Goal: Information Seeking & Learning: Learn about a topic

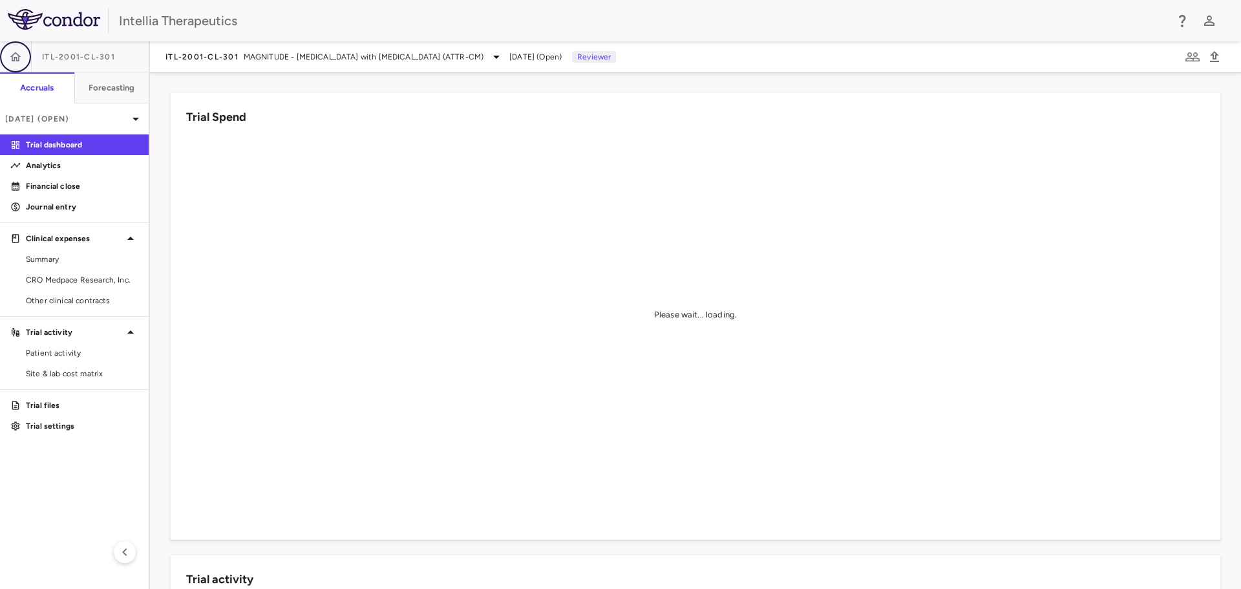
click at [25, 54] on button "button" at bounding box center [15, 56] width 31 height 31
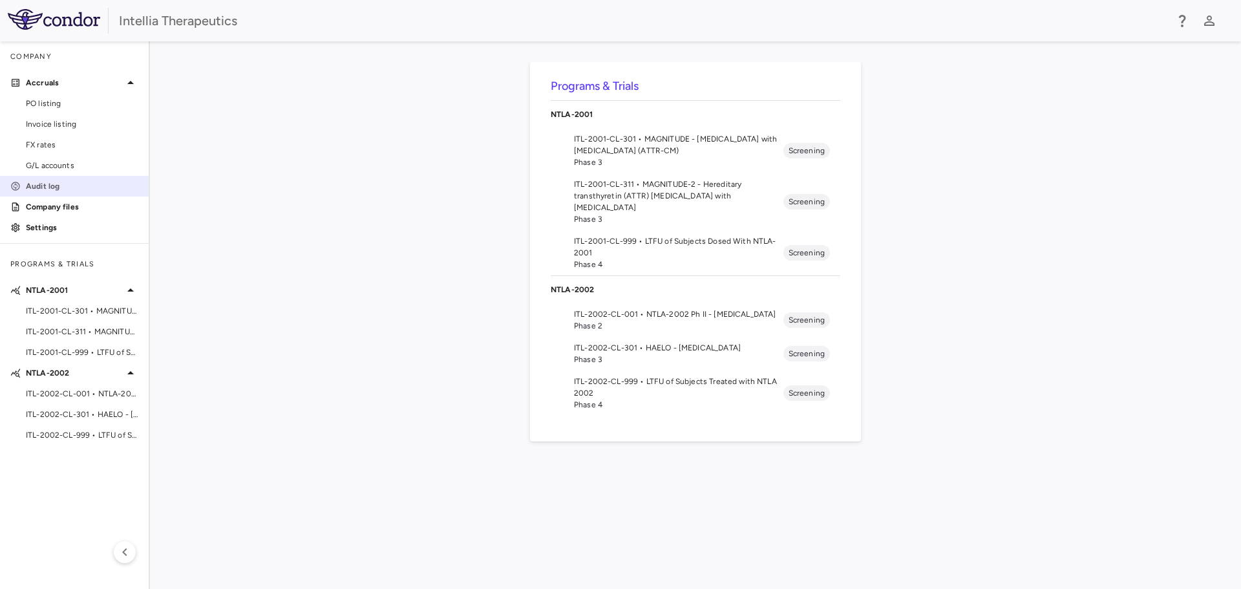
click at [90, 193] on link "Audit log" at bounding box center [74, 185] width 149 height 19
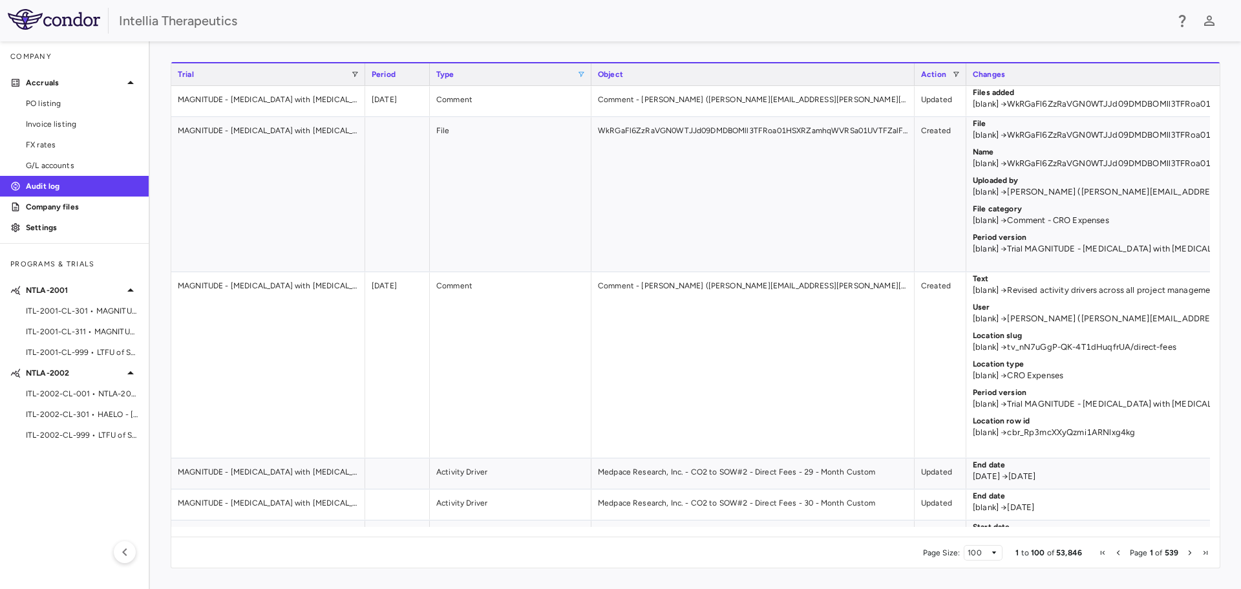
click at [583, 72] on span at bounding box center [581, 74] width 8 height 8
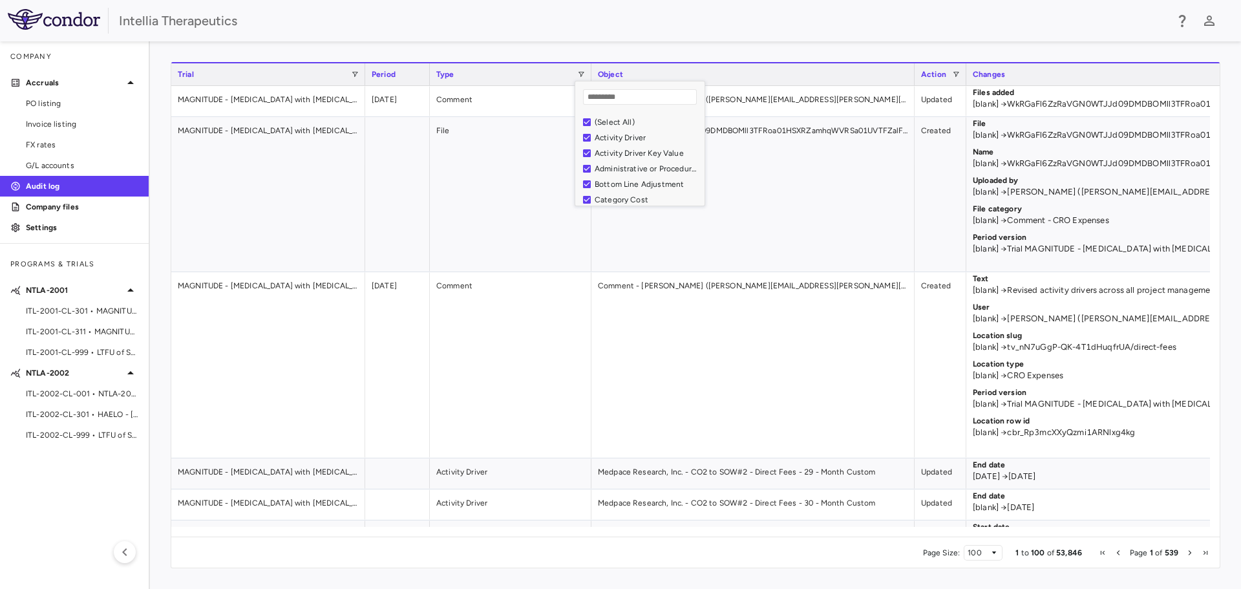
click at [593, 120] on div "(Select All)" at bounding box center [643, 122] width 121 height 16
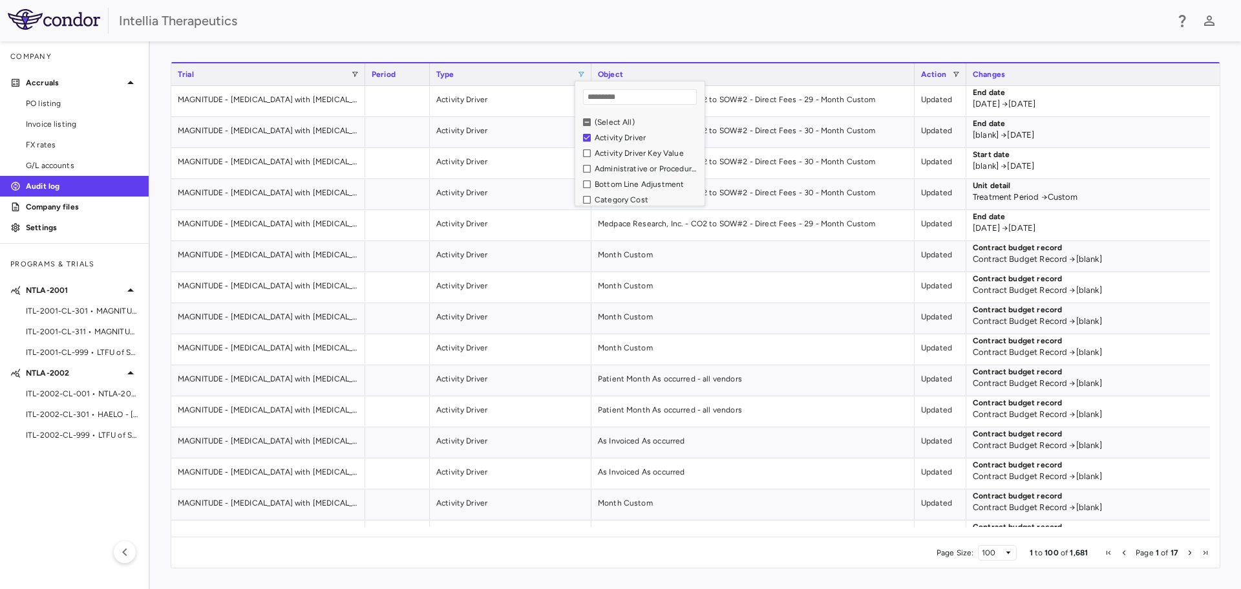
click at [885, 74] on div "Object" at bounding box center [753, 75] width 310 height 16
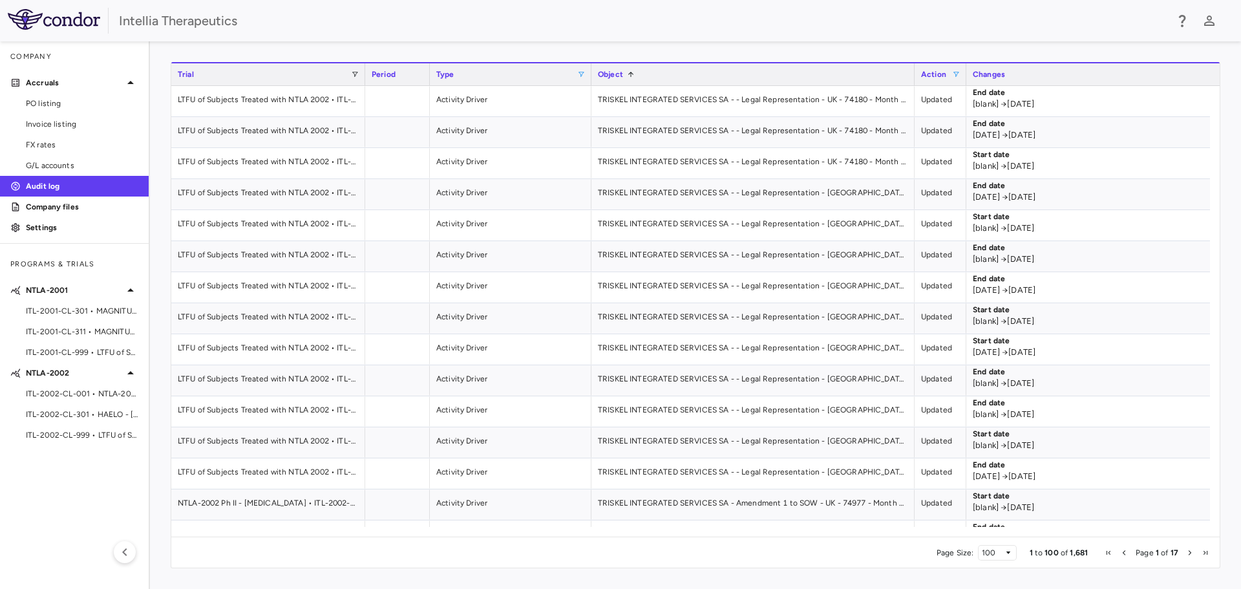
click at [954, 73] on span at bounding box center [956, 74] width 8 height 8
click at [558, 70] on div "Type" at bounding box center [506, 75] width 141 height 16
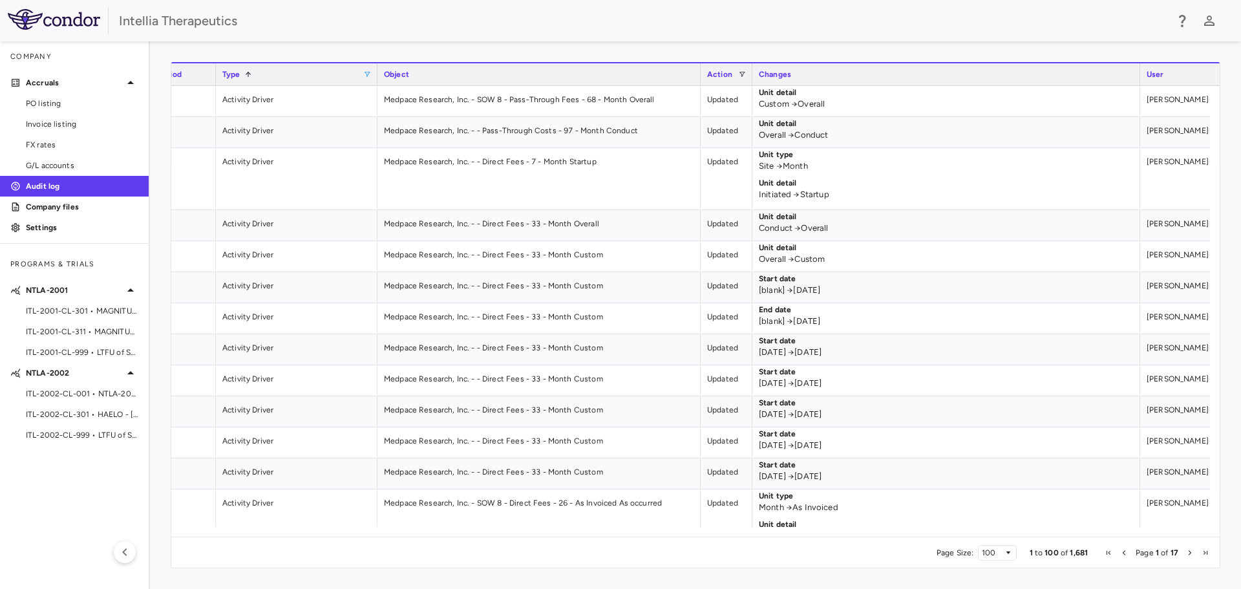
scroll to position [0, 403]
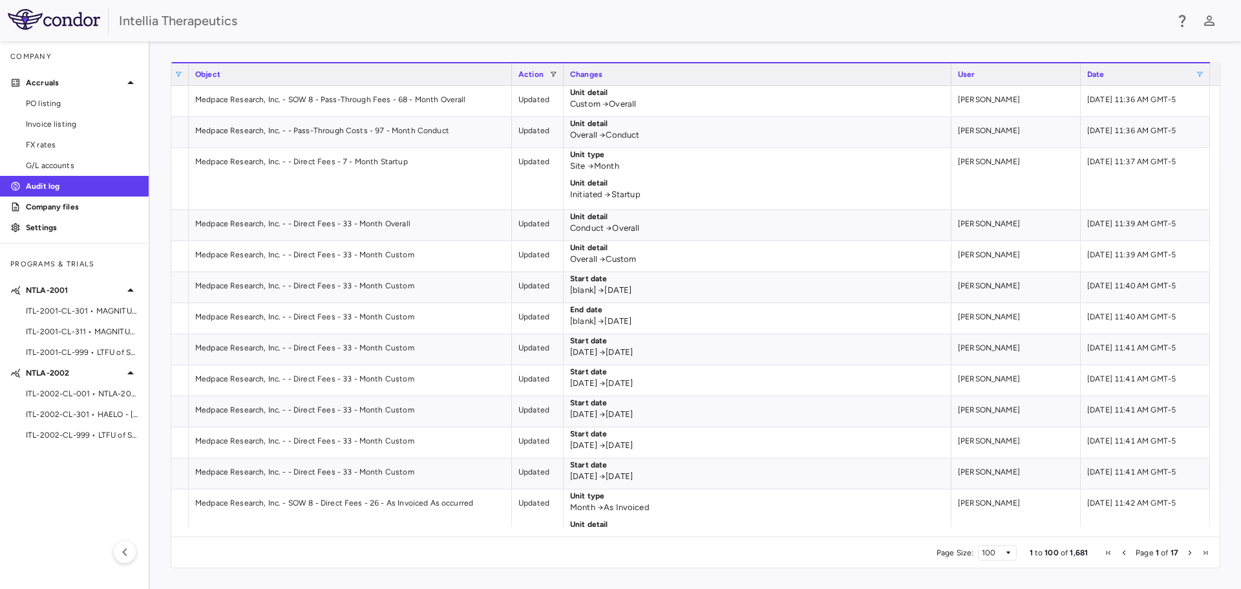
click at [1197, 74] on span at bounding box center [1199, 74] width 8 height 8
click at [1175, 114] on input "Filter Value" at bounding box center [1161, 118] width 100 height 16
click at [1206, 114] on input "Filter Value" at bounding box center [1161, 118] width 100 height 16
type input "**********"
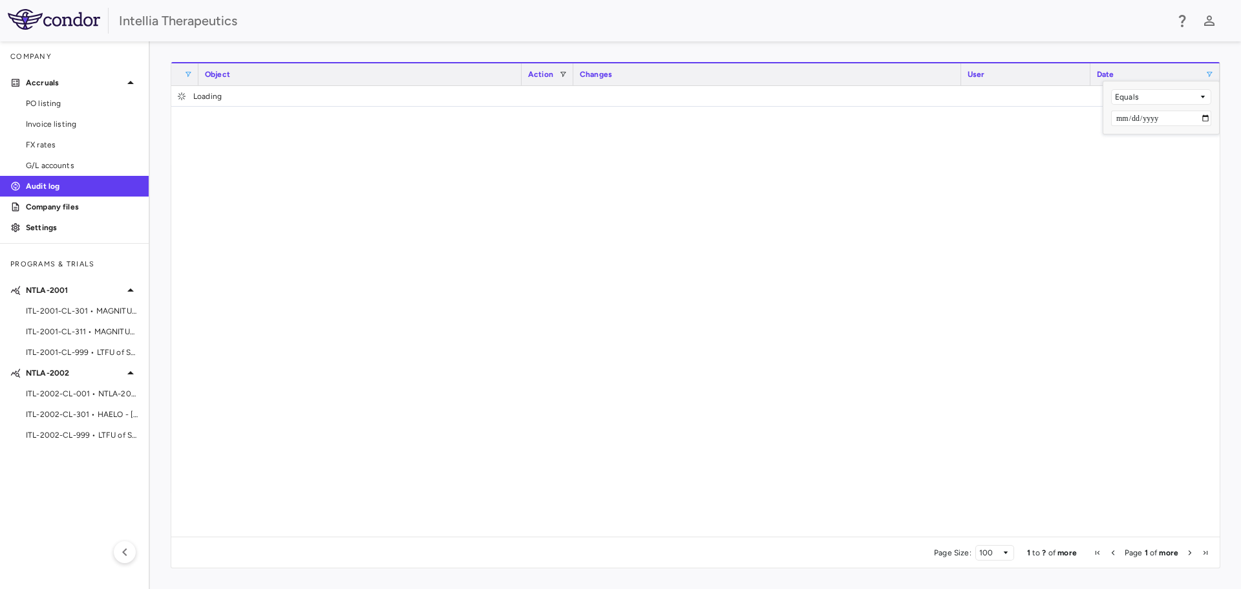
scroll to position [0, 393]
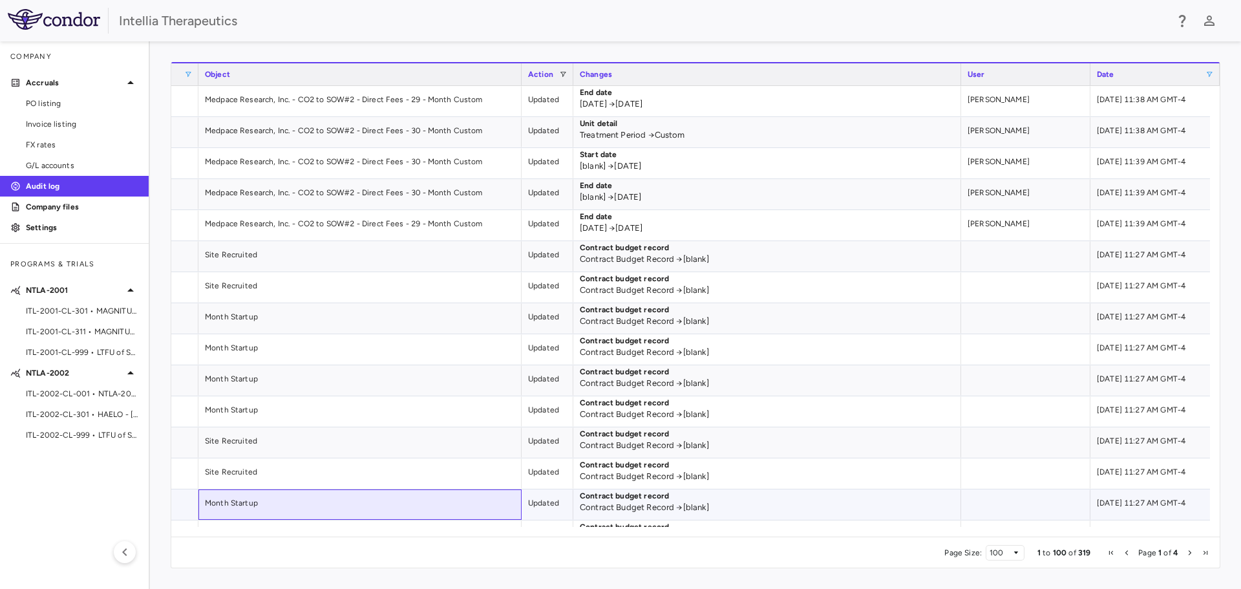
click at [416, 512] on div "Month Startup" at bounding box center [359, 504] width 323 height 30
drag, startPoint x: 675, startPoint y: 536, endPoint x: 584, endPoint y: 546, distance: 91.6
click at [584, 546] on div "Page Size: 100 1 to 100 of 319 Page 1 of 4" at bounding box center [695, 551] width 1048 height 31
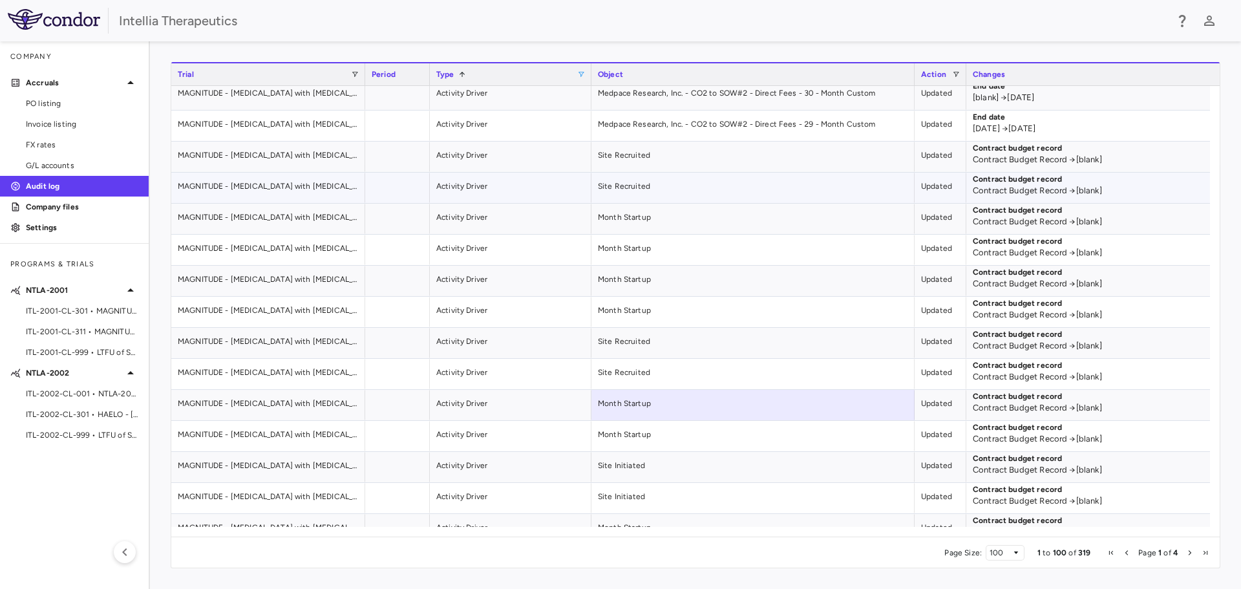
scroll to position [129, 0]
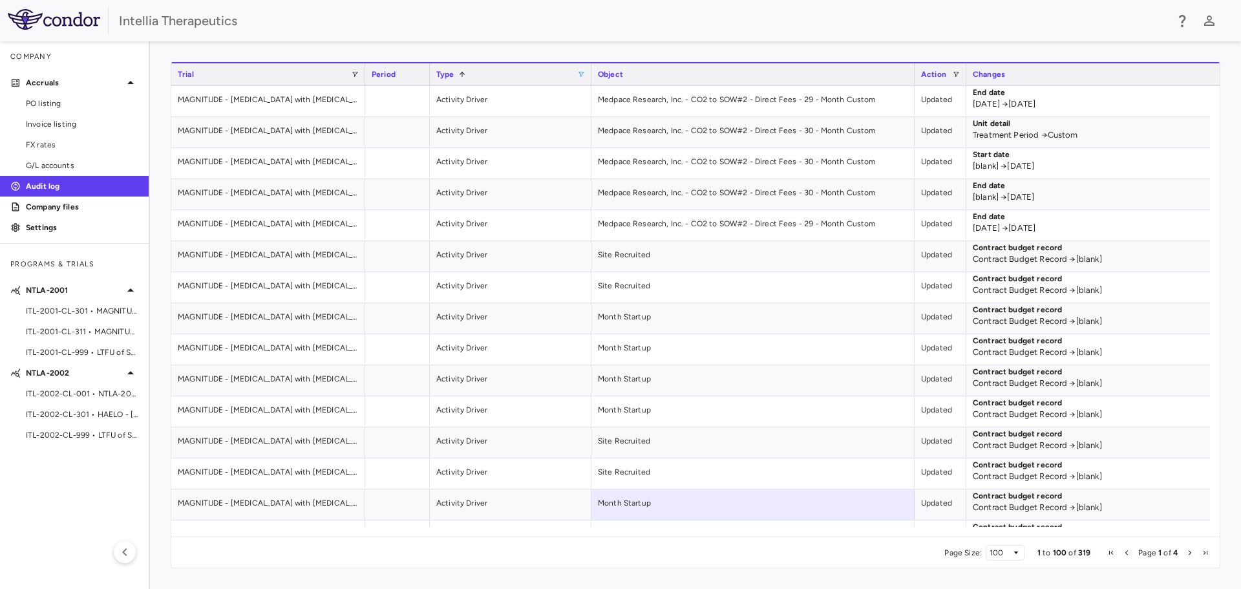
click at [582, 74] on span at bounding box center [581, 74] width 8 height 8
click at [625, 150] on div "Activity Driver Key Value" at bounding box center [647, 153] width 106 height 9
click at [619, 136] on div "Activity Driver" at bounding box center [647, 137] width 106 height 9
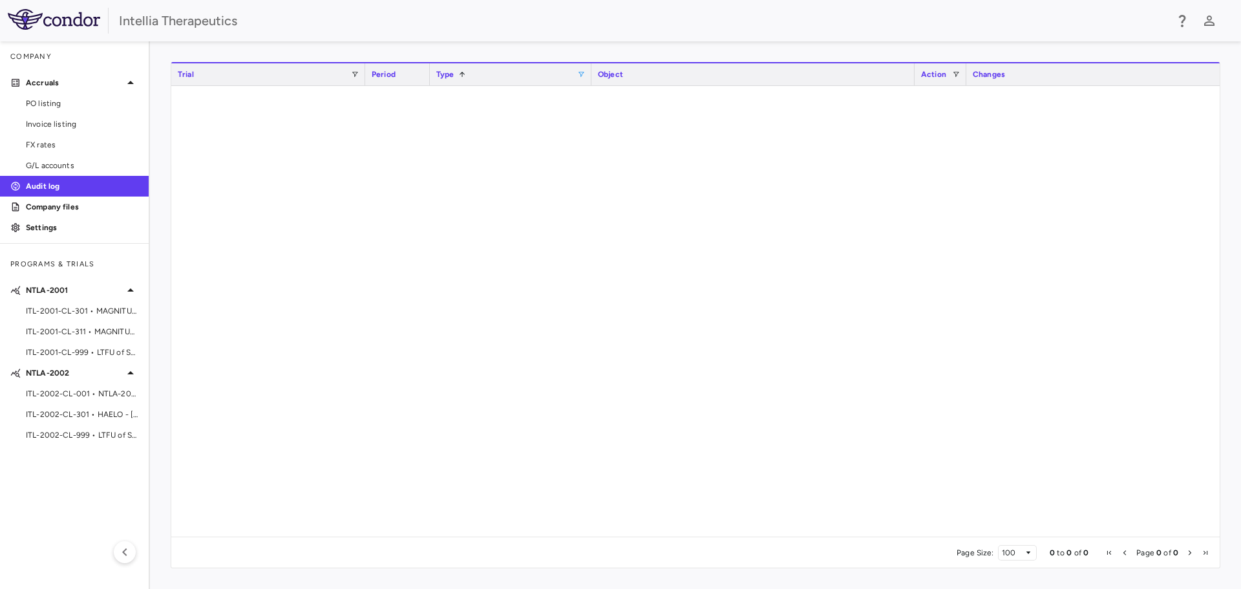
click at [888, 339] on div at bounding box center [695, 306] width 1048 height 441
click at [947, 74] on span at bounding box center [949, 74] width 8 height 8
click at [1211, 74] on span at bounding box center [1209, 74] width 8 height 8
click at [688, 76] on div "Changes" at bounding box center [767, 75] width 375 height 16
click at [688, 74] on div "Changes" at bounding box center [767, 75] width 375 height 16
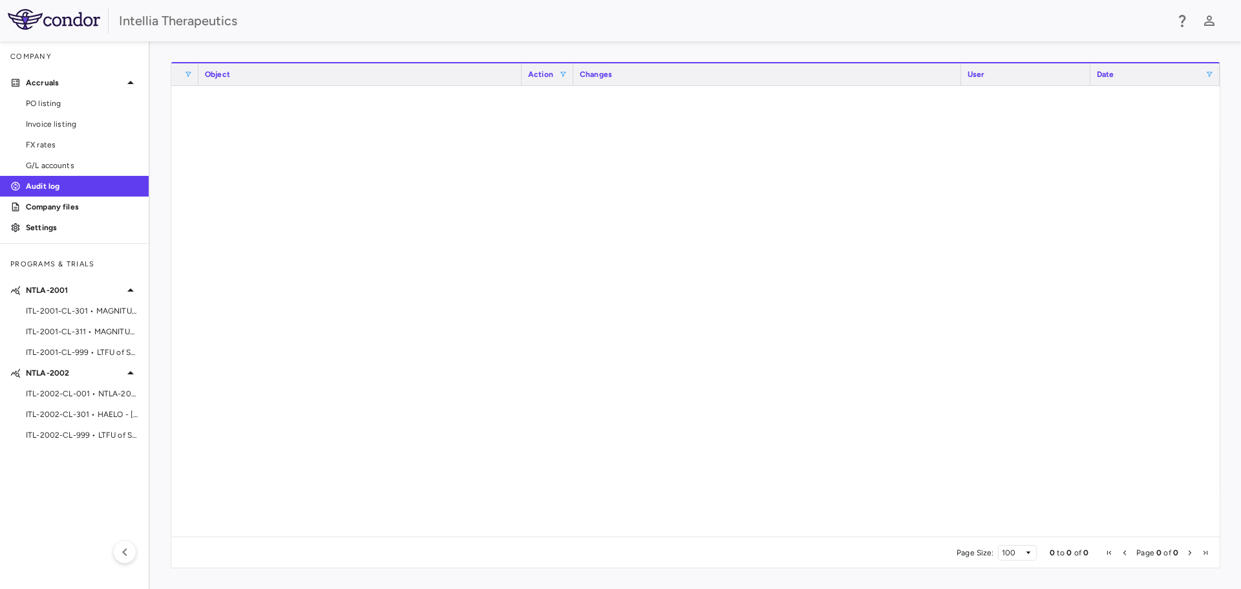
click at [564, 74] on span at bounding box center [563, 74] width 8 height 8
click at [697, 68] on div "Changes" at bounding box center [767, 75] width 375 height 16
click at [583, 74] on span at bounding box center [581, 74] width 8 height 8
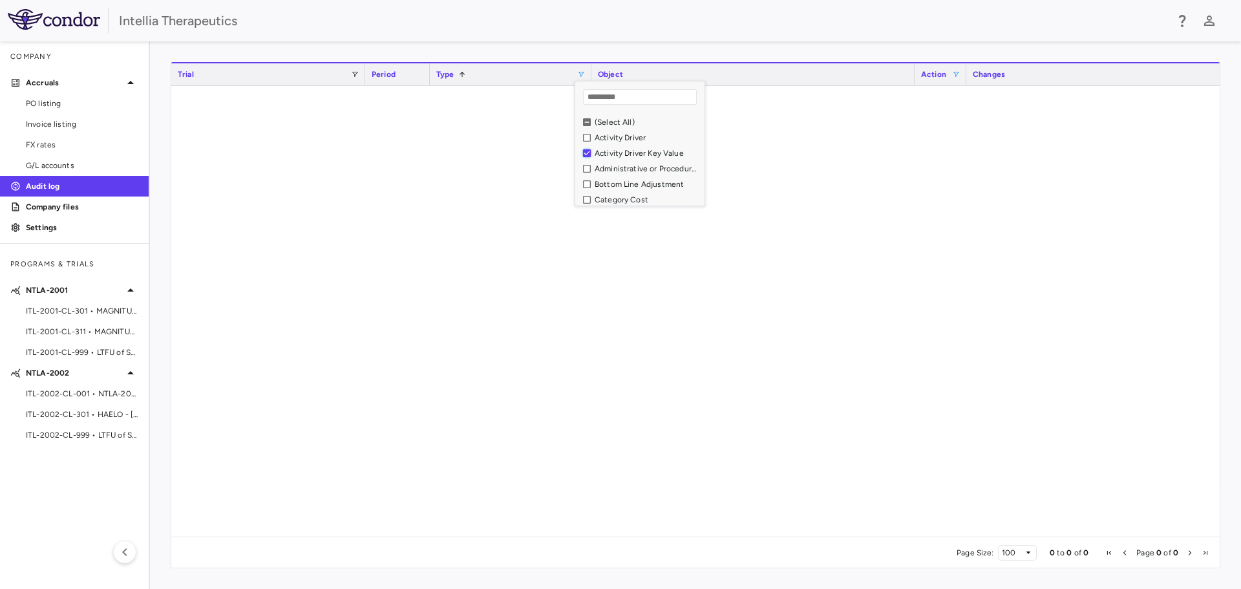
click at [589, 148] on div "Activity Driver Key Value" at bounding box center [643, 153] width 121 height 16
click at [591, 133] on div "Activity Driver" at bounding box center [643, 138] width 121 height 16
click at [511, 336] on div at bounding box center [695, 306] width 1048 height 441
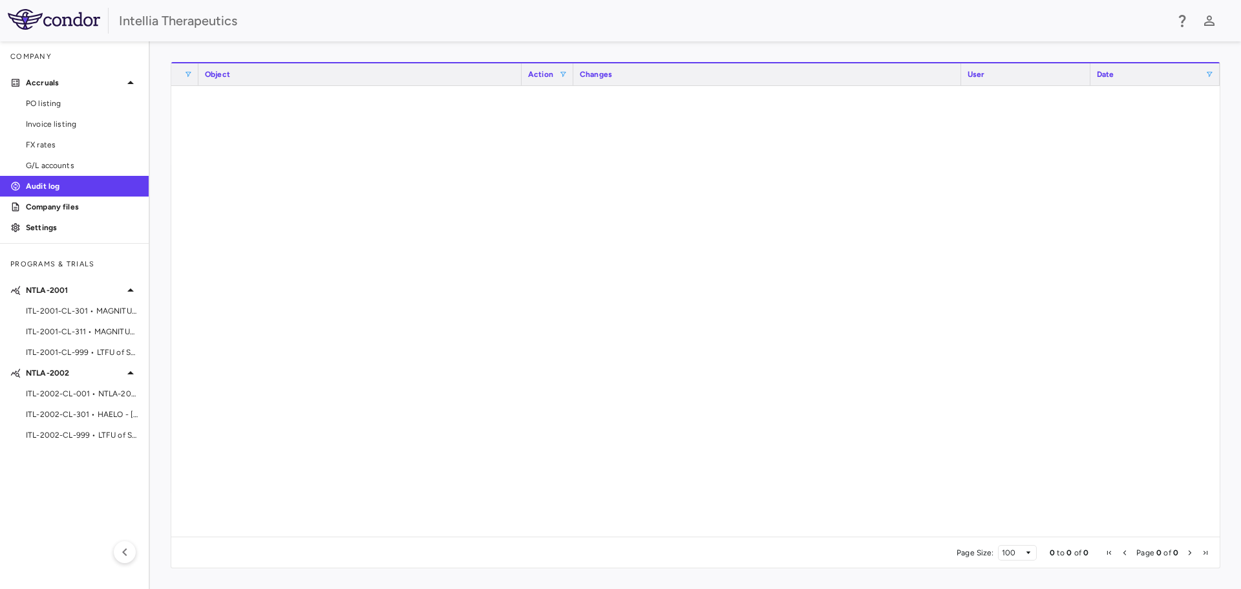
click at [1213, 70] on span at bounding box center [1209, 74] width 8 height 8
click at [1214, 69] on div "Date" at bounding box center [1154, 73] width 129 height 23
click at [573, 72] on span at bounding box center [573, 74] width 8 height 8
click at [1213, 72] on span at bounding box center [1209, 74] width 8 height 8
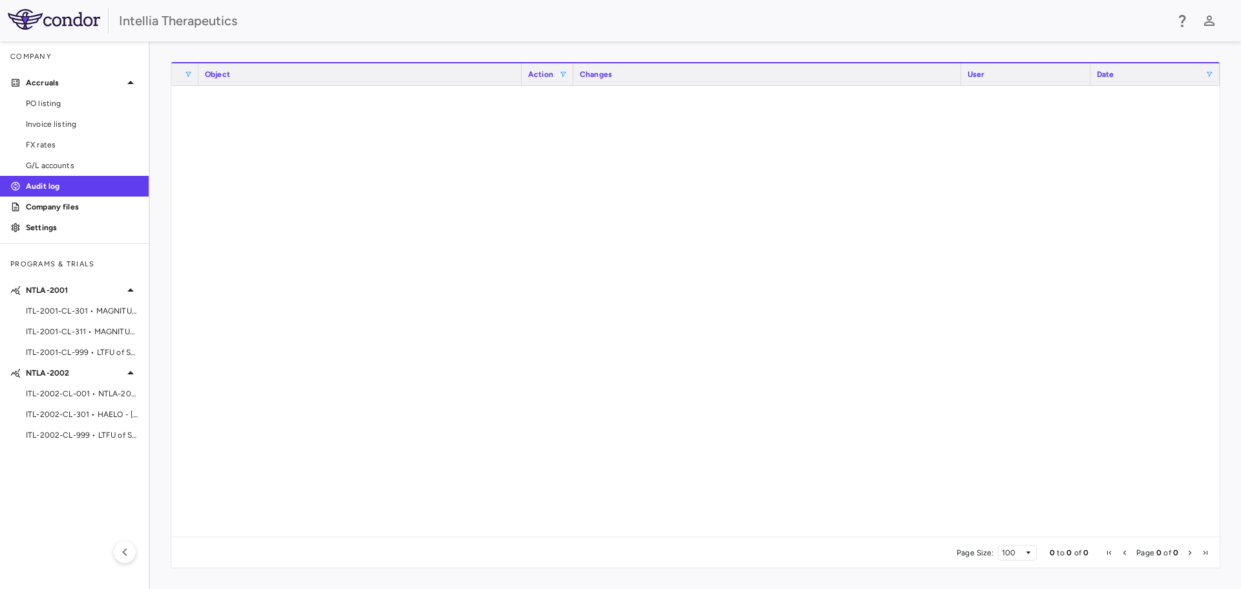
click at [1213, 72] on span at bounding box center [1209, 74] width 8 height 8
click at [1204, 101] on div "Equals" at bounding box center [1161, 97] width 100 height 16
click at [1203, 116] on input "**********" at bounding box center [1161, 118] width 100 height 16
type input "**********"
click at [1202, 140] on input "Filter Value" at bounding box center [1161, 140] width 100 height 16
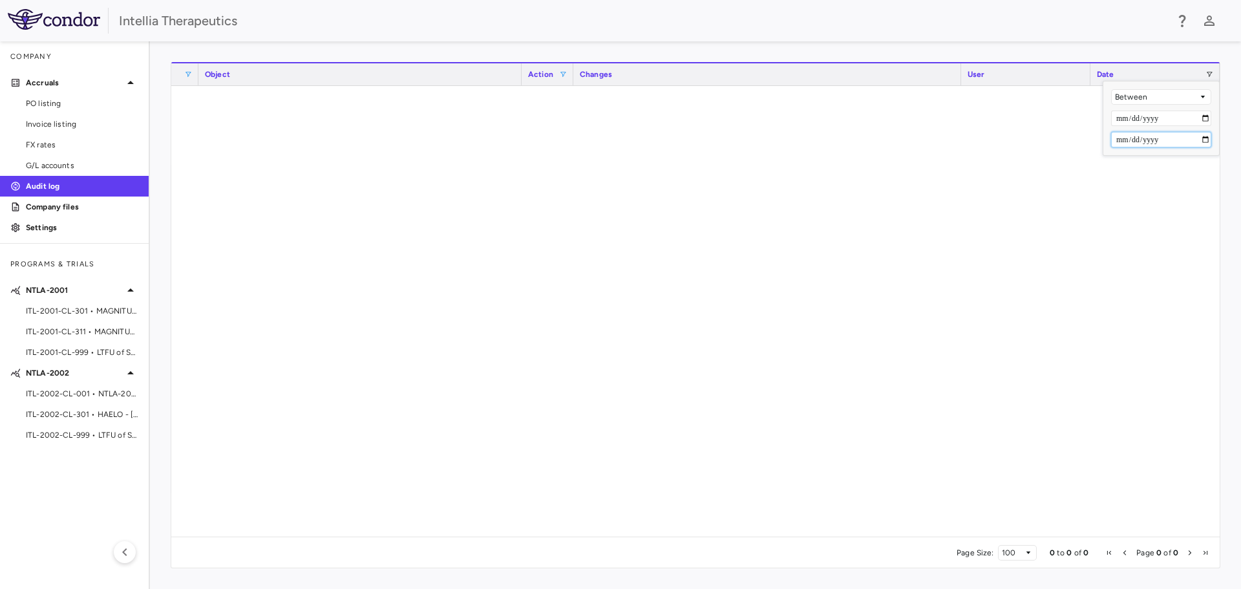
type input "**********"
click at [352, 74] on span at bounding box center [355, 74] width 8 height 8
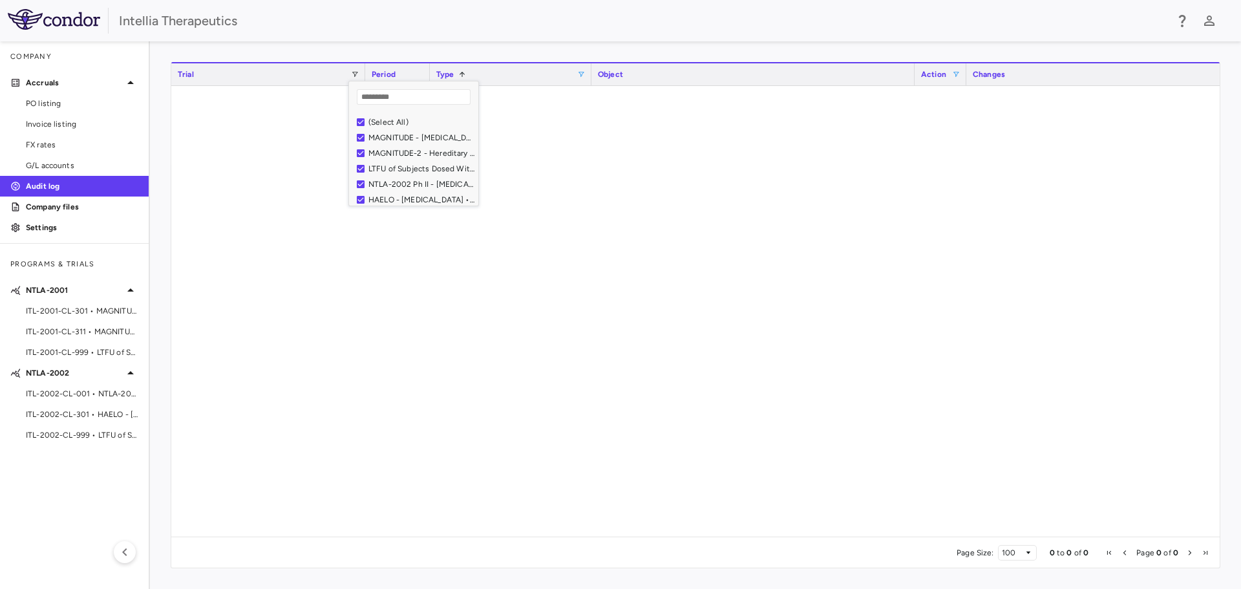
click at [557, 458] on div at bounding box center [695, 306] width 1048 height 441
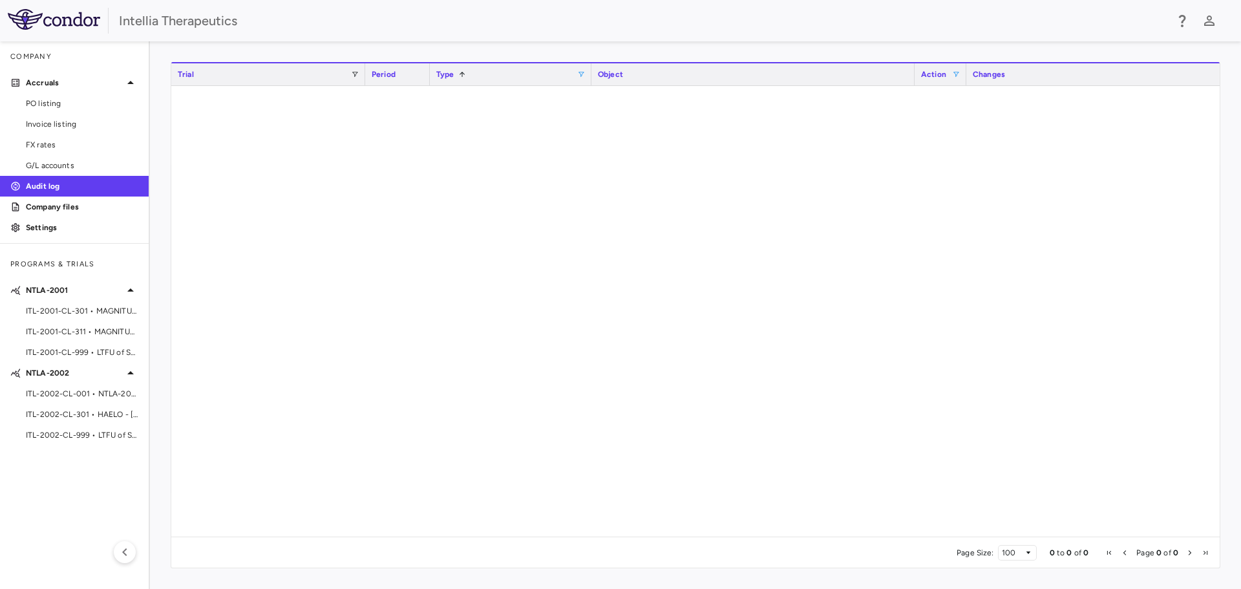
click at [581, 73] on span at bounding box center [581, 74] width 8 height 8
click at [611, 134] on div "Activity Driver" at bounding box center [647, 137] width 106 height 9
click at [629, 75] on span at bounding box center [631, 74] width 8 height 8
click at [640, 122] on div "(Select All)" at bounding box center [693, 122] width 121 height 16
